Goal: Use online tool/utility: Utilize a website feature to perform a specific function

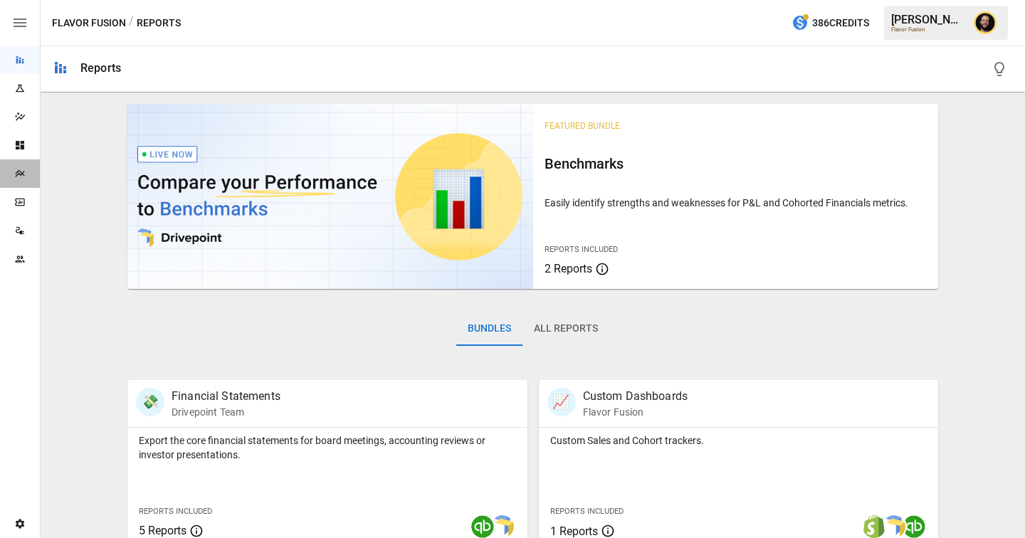
click at [11, 166] on div "Plans" at bounding box center [20, 173] width 40 height 28
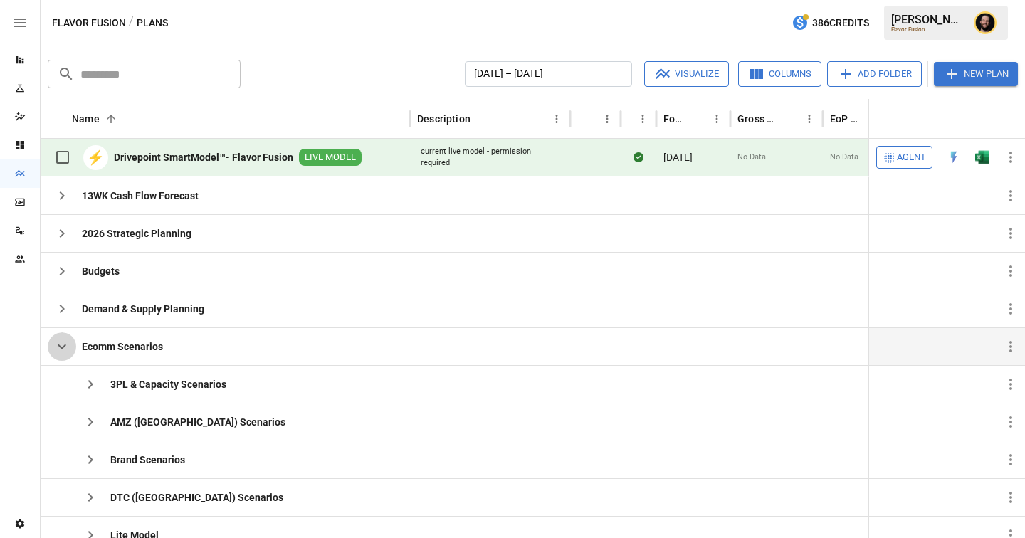
click at [65, 349] on icon "button" at bounding box center [61, 346] width 17 height 17
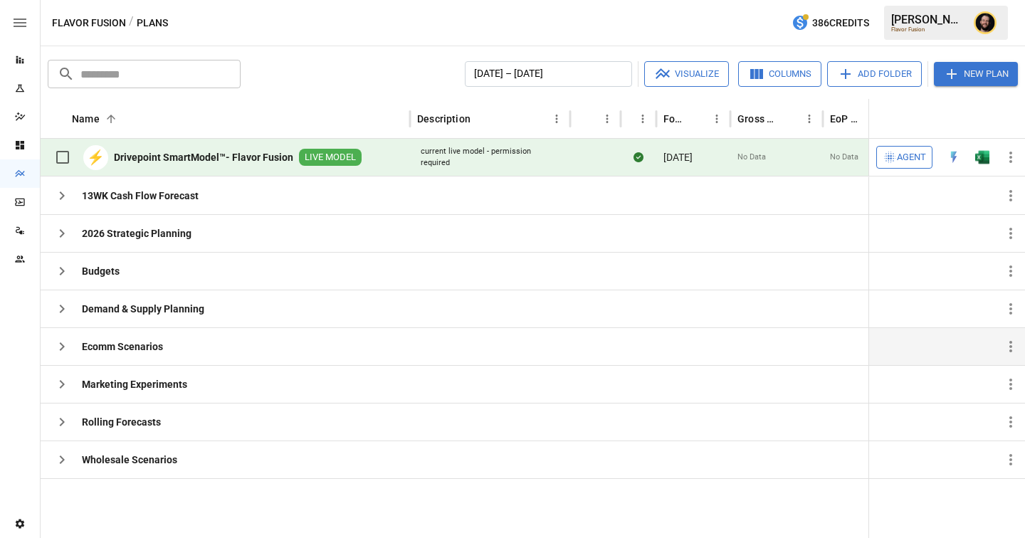
click at [915, 159] on span "Agent" at bounding box center [911, 157] width 29 height 16
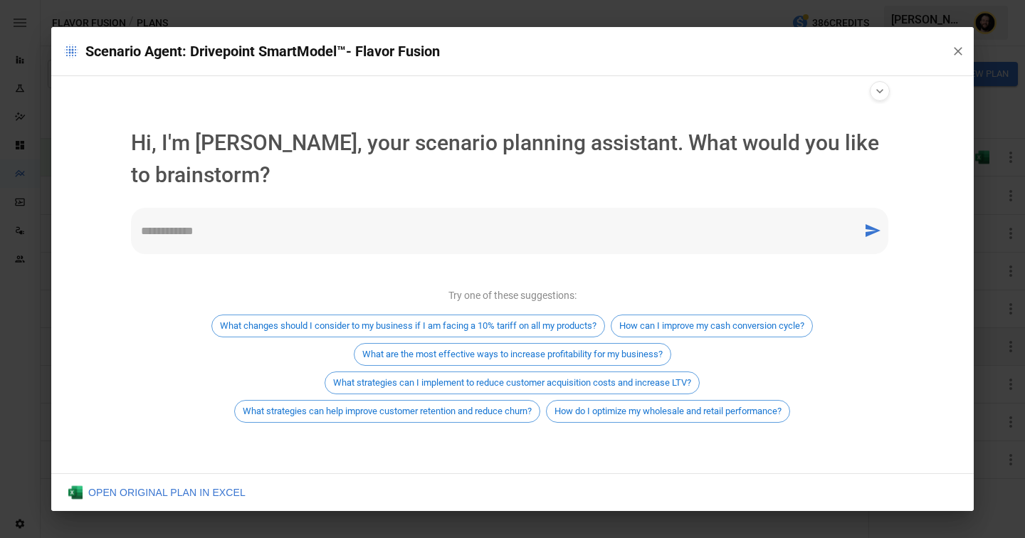
type input "**********"
click at [292, 222] on div "* ​" at bounding box center [509, 231] width 757 height 46
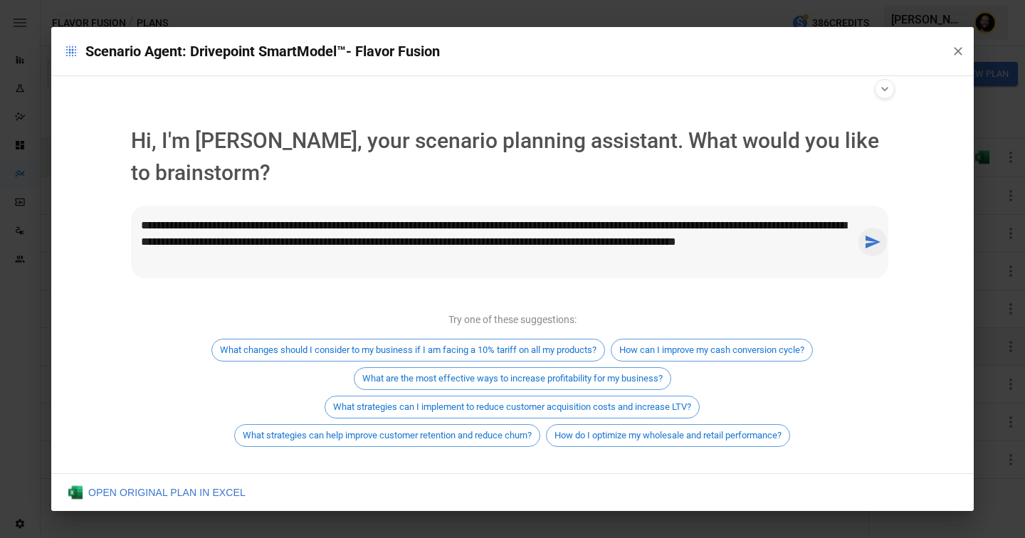
type textarea "**********"
click at [872, 242] on icon "send message" at bounding box center [872, 242] width 15 height 13
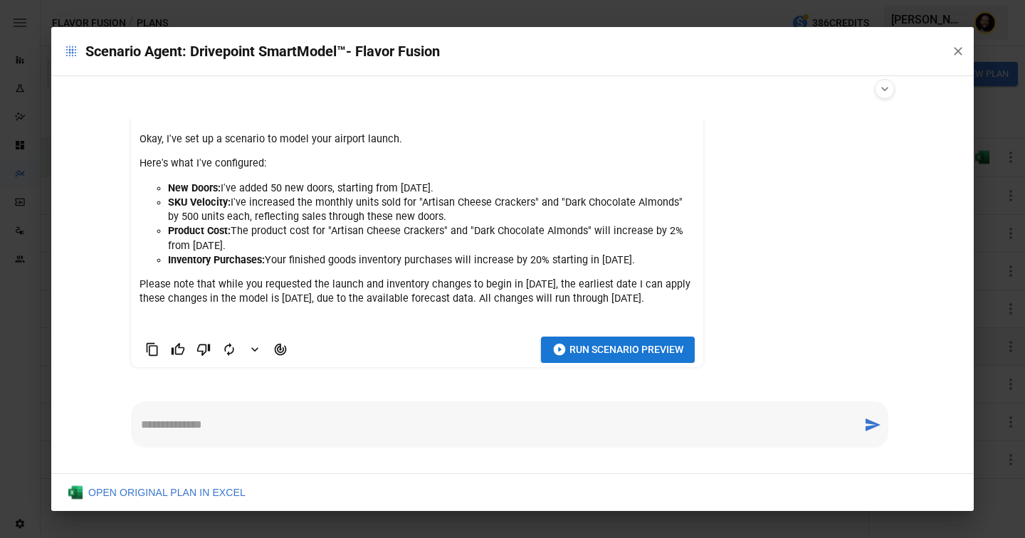
scroll to position [139, 0]
click at [643, 359] on span "Run Scenario Preview" at bounding box center [626, 350] width 114 height 18
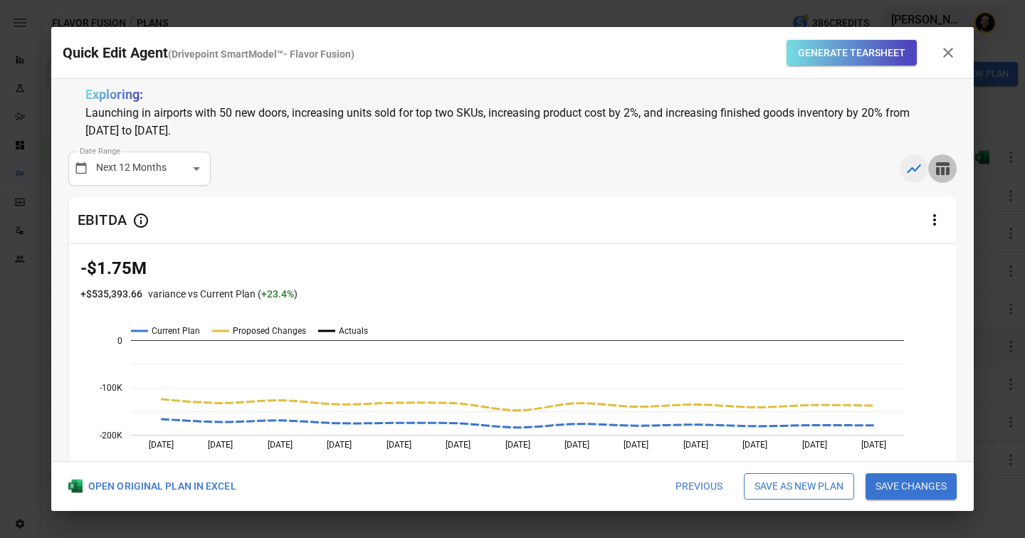
click at [946, 170] on icon "button" at bounding box center [943, 168] width 14 height 13
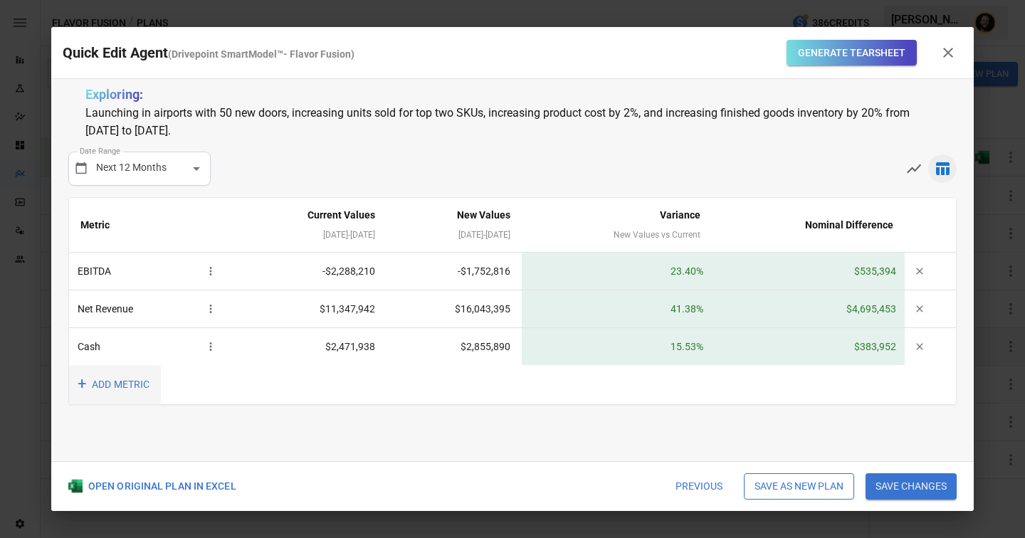
click at [127, 381] on button "+ ADD METRIC" at bounding box center [115, 384] width 92 height 39
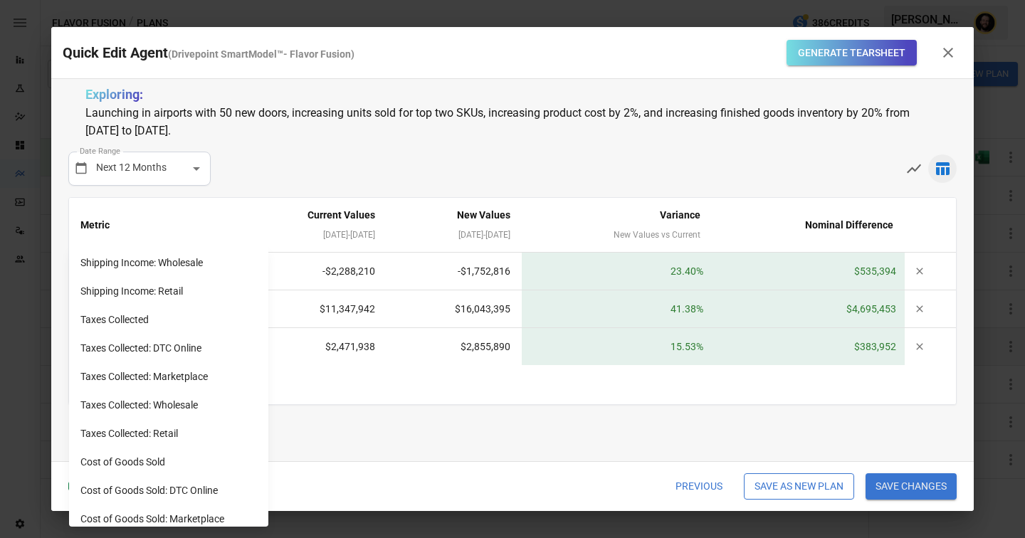
scroll to position [1194, 0]
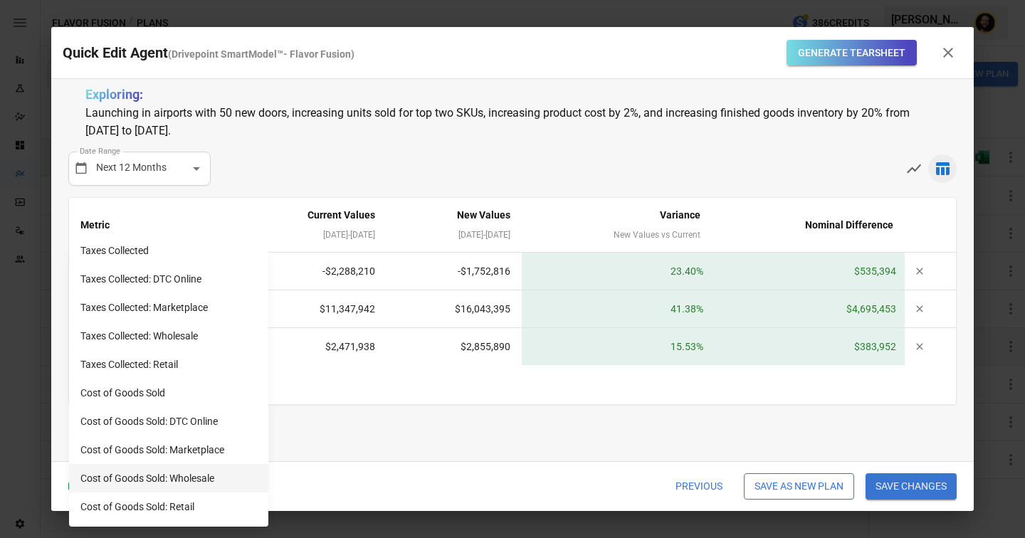
click at [182, 478] on li "Cost of Goods Sold: Wholesale" at bounding box center [168, 478] width 199 height 28
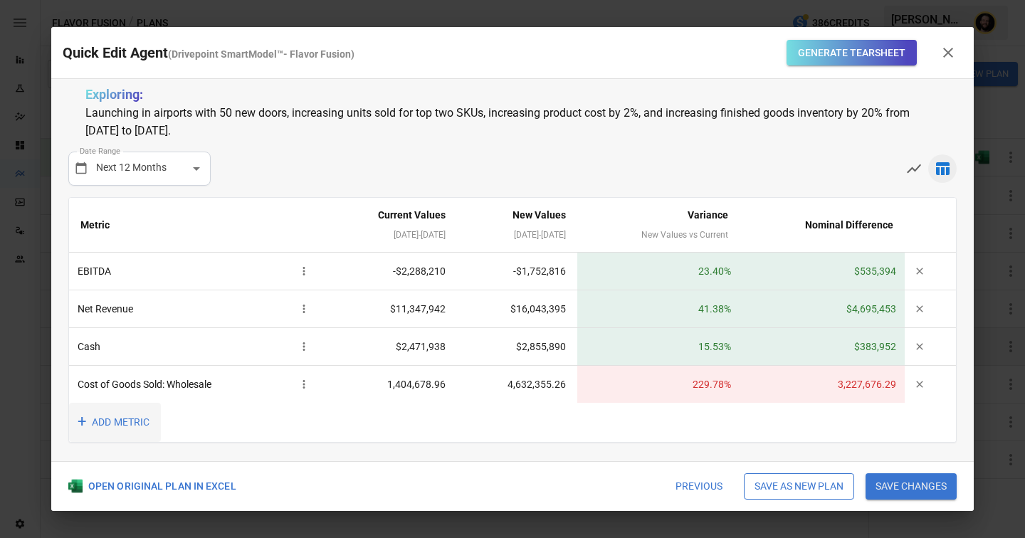
click at [107, 422] on button "+ ADD METRIC" at bounding box center [115, 422] width 92 height 39
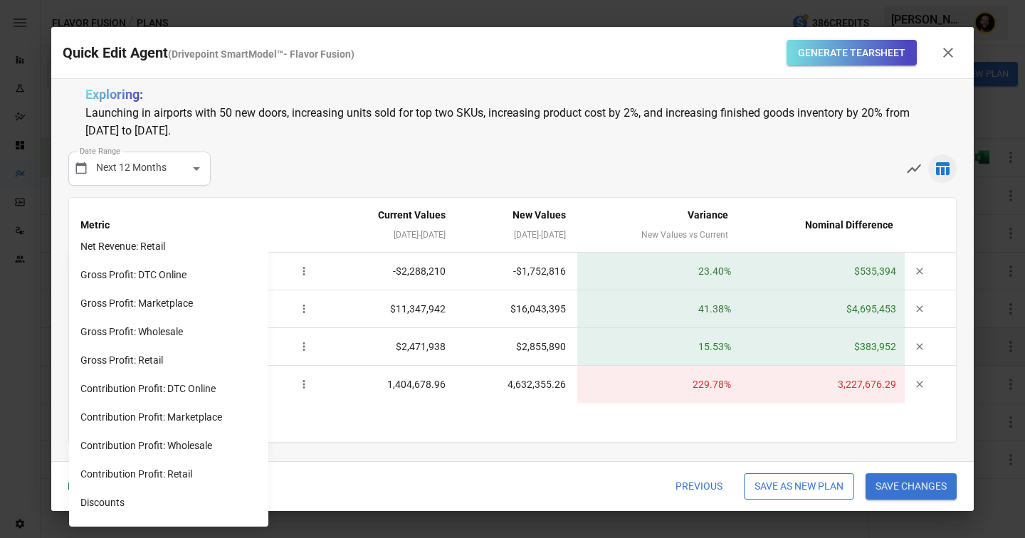
scroll to position [545, 0]
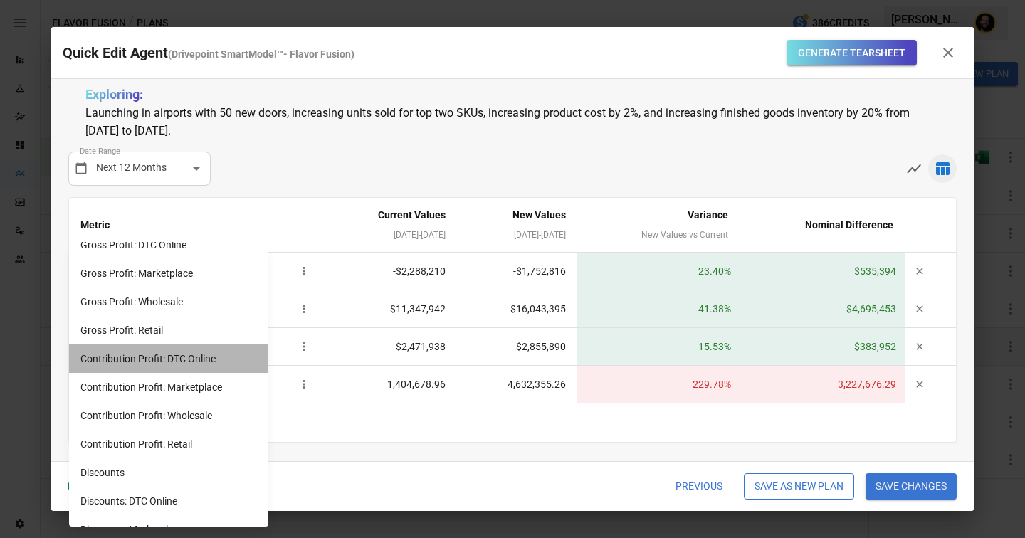
click at [191, 367] on li "Contribution Profit: DTC Online" at bounding box center [168, 358] width 199 height 28
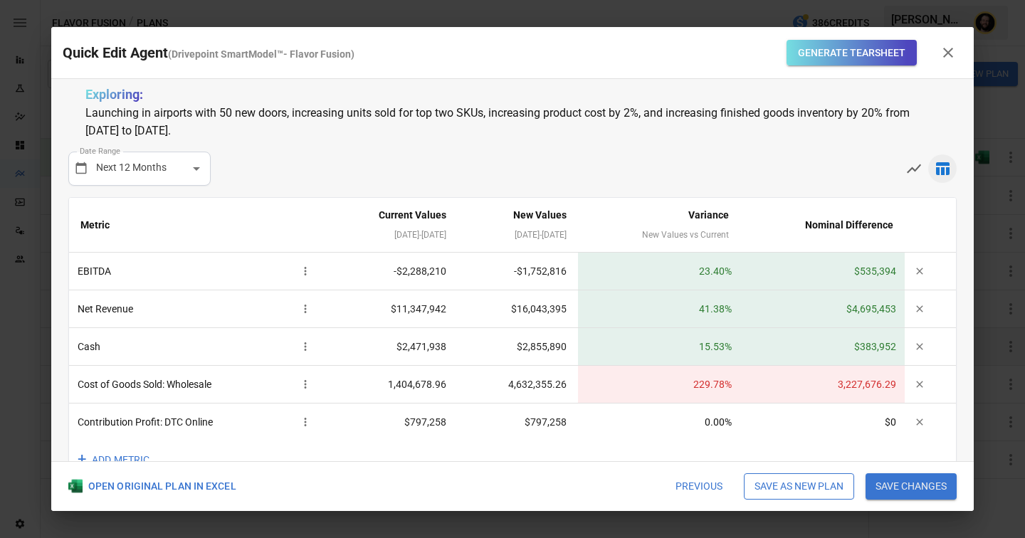
scroll to position [36, 0]
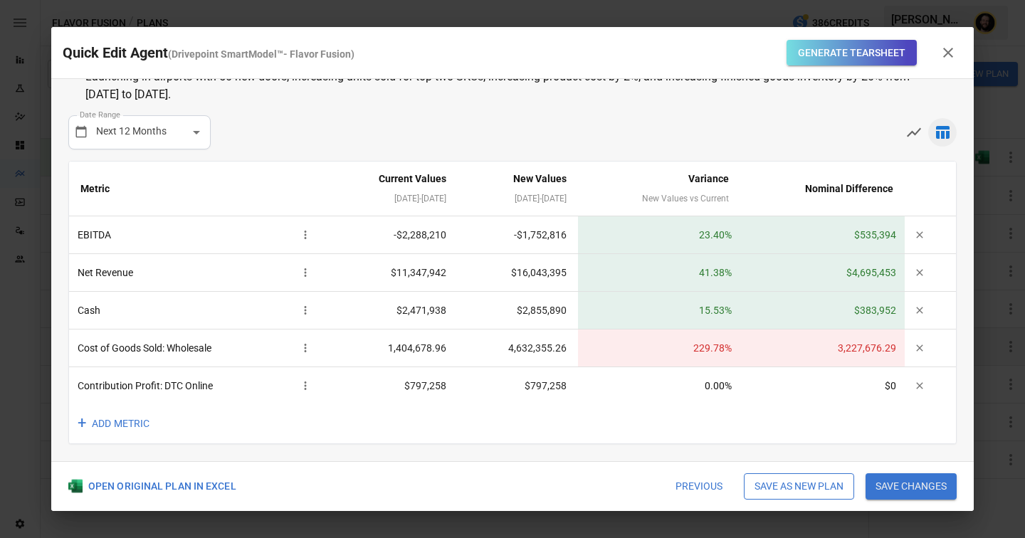
click at [947, 49] on icon "button" at bounding box center [947, 52] width 17 height 17
